Goal: Information Seeking & Learning: Learn about a topic

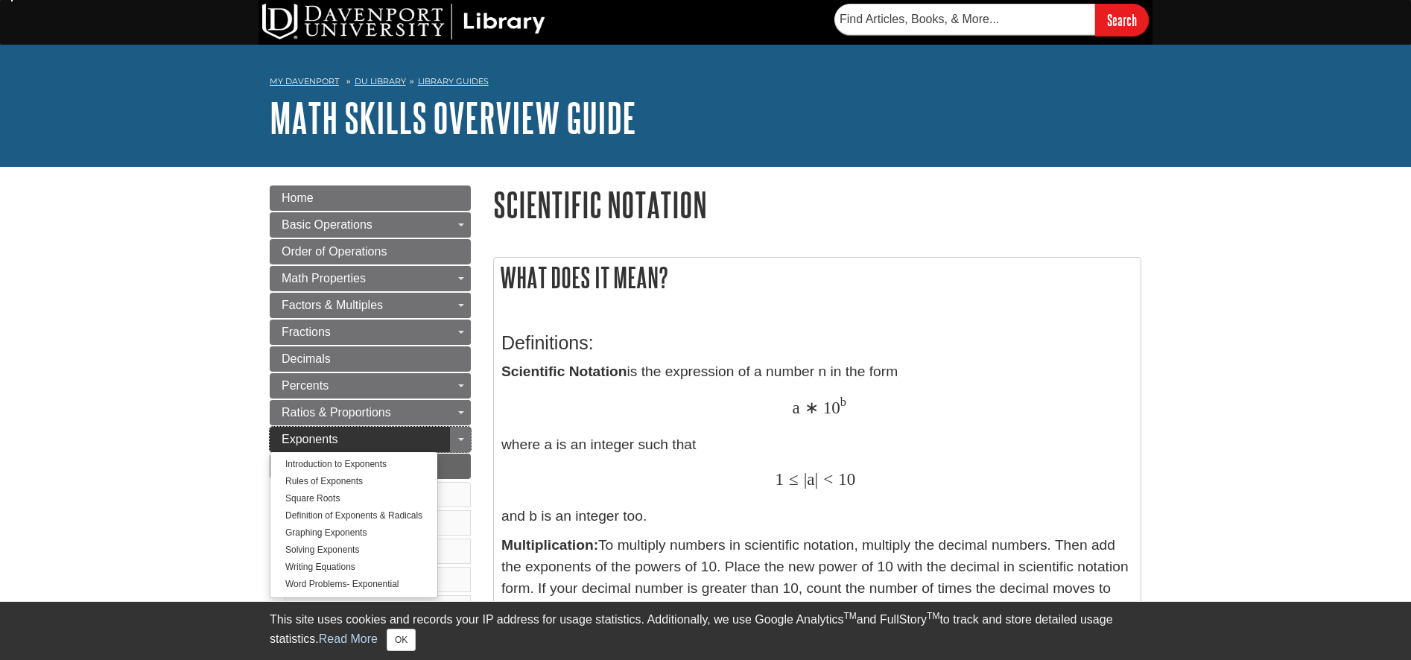
click at [315, 439] on span "Exponents" at bounding box center [310, 439] width 57 height 13
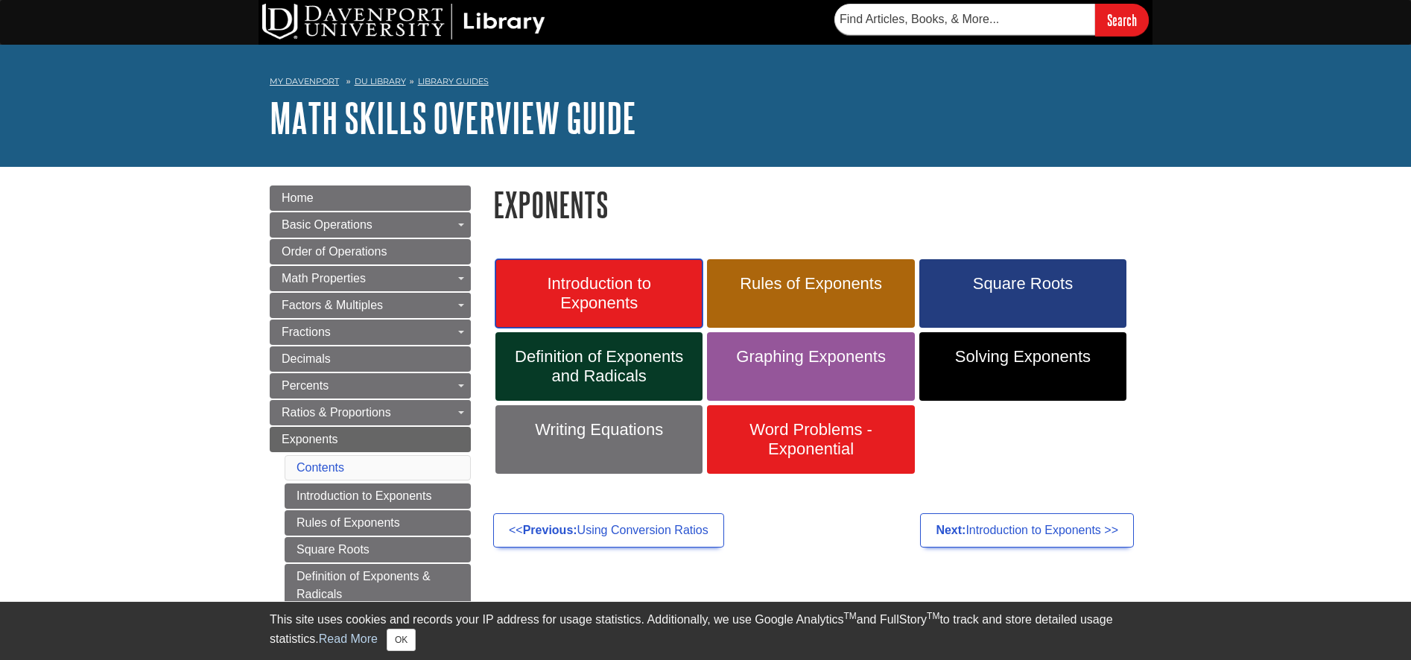
click at [618, 303] on span "Introduction to Exponents" at bounding box center [599, 293] width 185 height 39
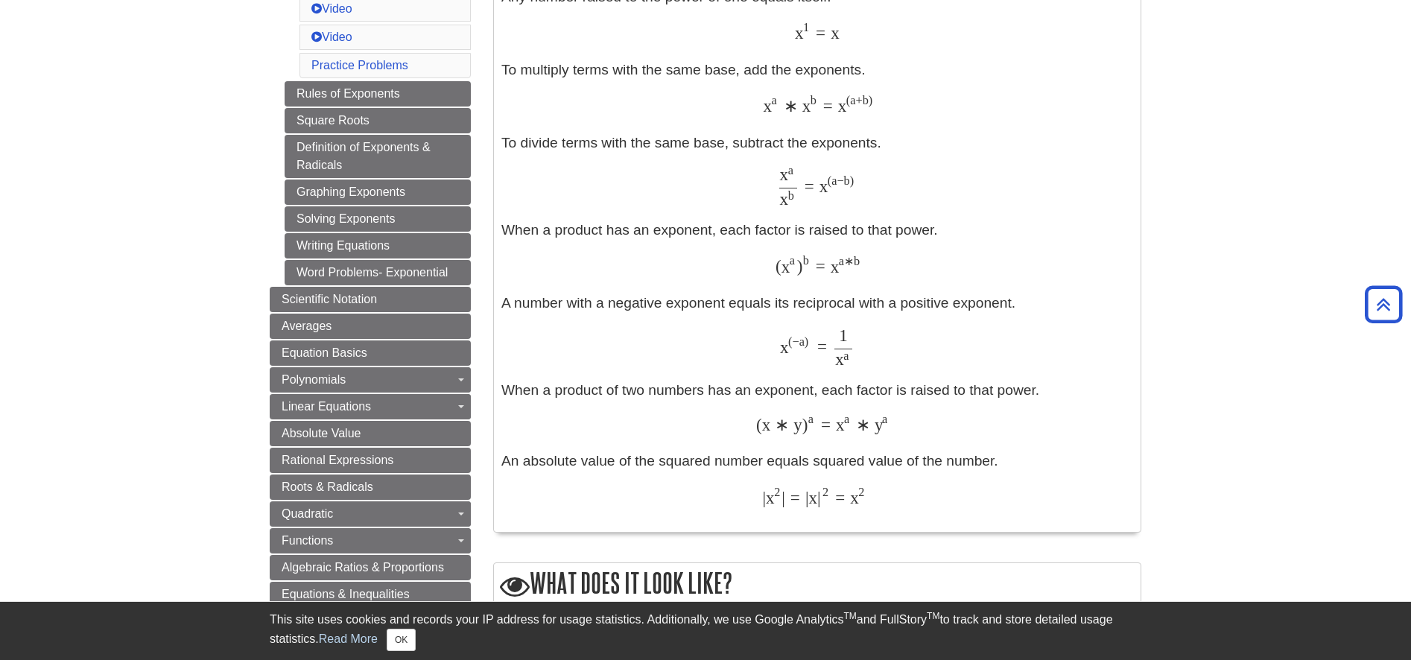
scroll to position [618, 0]
